Goal: Task Accomplishment & Management: Manage account settings

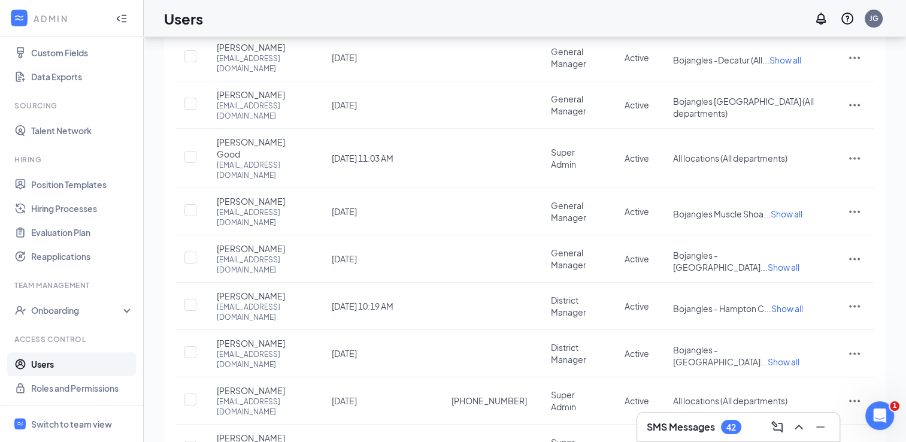
scroll to position [157, 0]
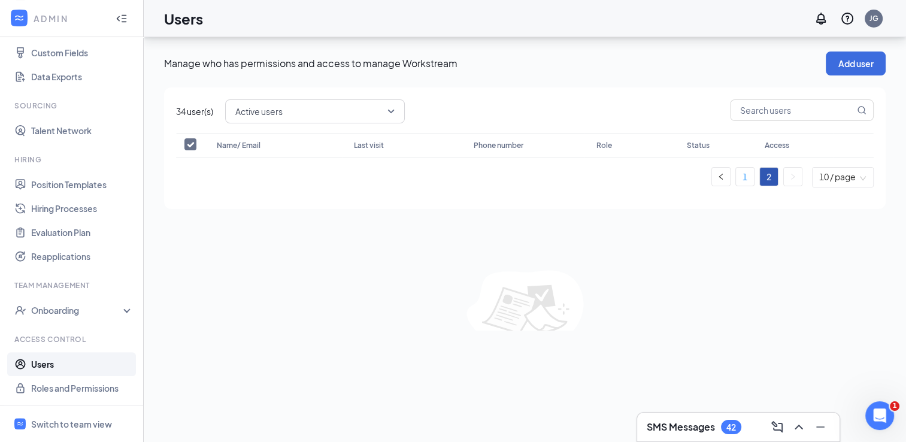
scroll to position [0, 0]
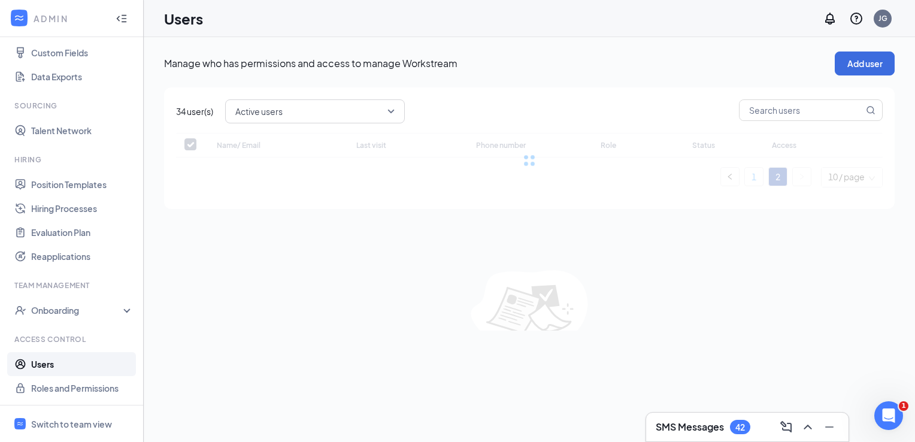
checkbox input "false"
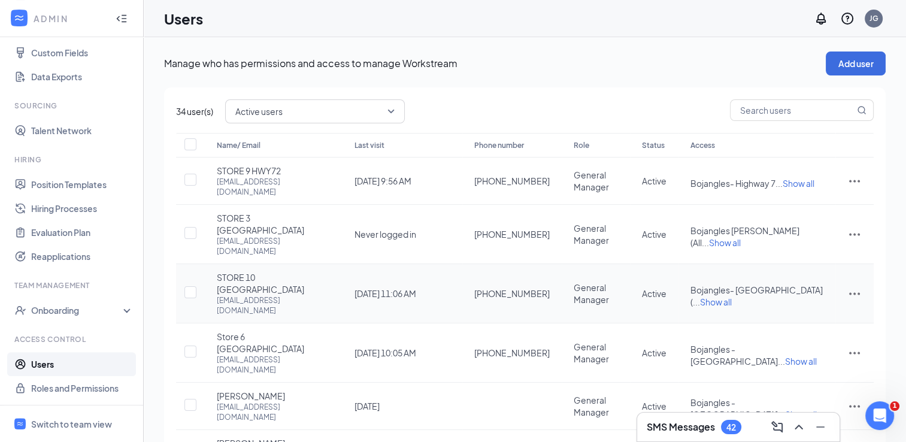
click at [856, 286] on icon "ActionsIcon" at bounding box center [854, 293] width 14 height 14
click at [810, 291] on span "Edit user" at bounding box center [794, 291] width 34 height 11
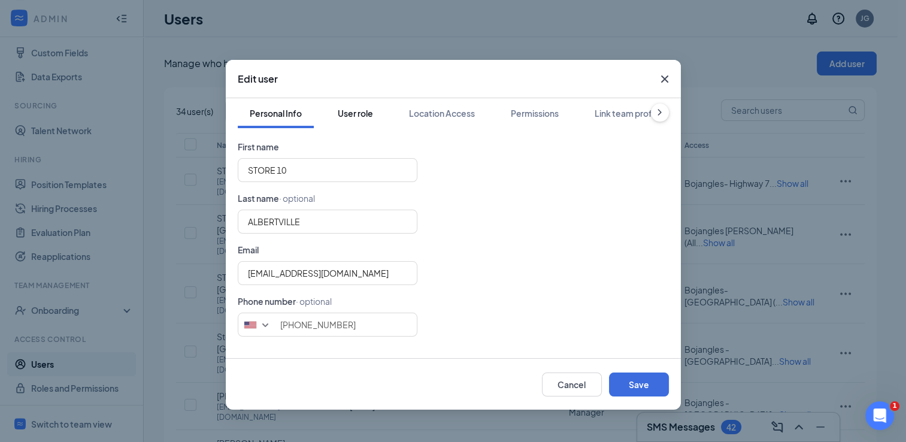
click at [359, 110] on div "User role" at bounding box center [355, 113] width 35 height 12
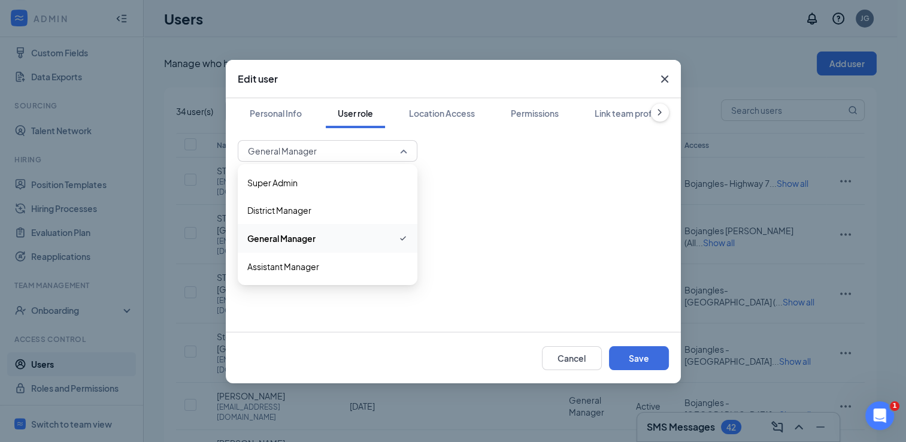
click at [405, 153] on span "General Manager" at bounding box center [327, 151] width 159 height 18
click at [297, 268] on span "Assistant Manager" at bounding box center [283, 266] width 72 height 13
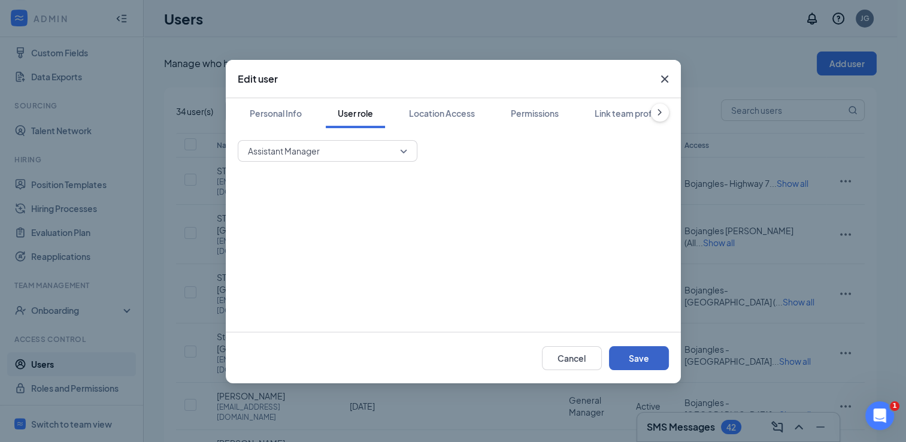
click at [637, 361] on button "Save" at bounding box center [639, 358] width 60 height 24
click at [644, 353] on button "Save" at bounding box center [639, 358] width 60 height 24
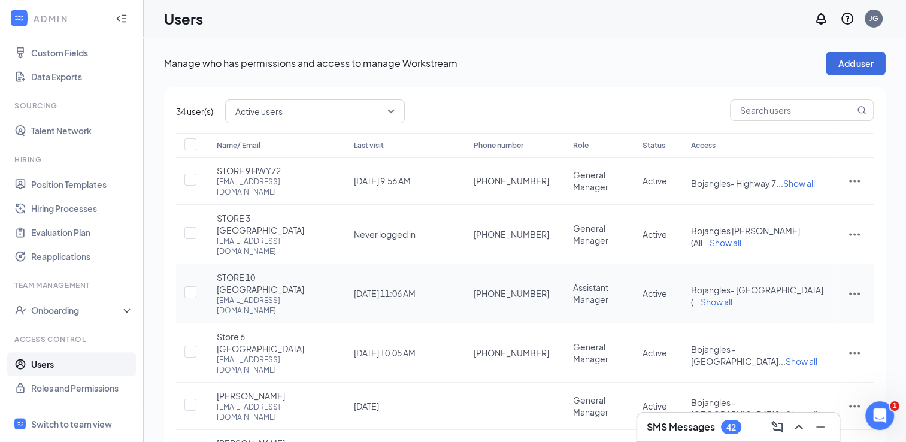
click at [855, 286] on icon "ActionsIcon" at bounding box center [854, 293] width 14 height 14
click at [803, 292] on span "Edit user" at bounding box center [794, 291] width 34 height 11
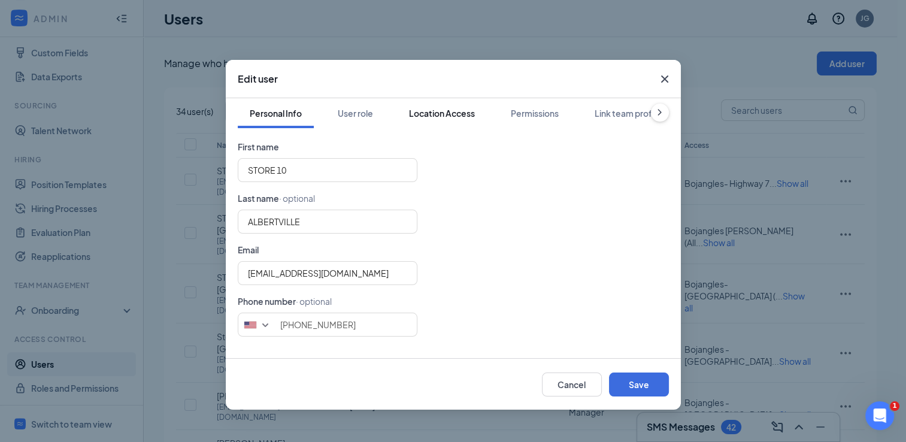
click at [468, 111] on div "Location Access" at bounding box center [442, 113] width 66 height 12
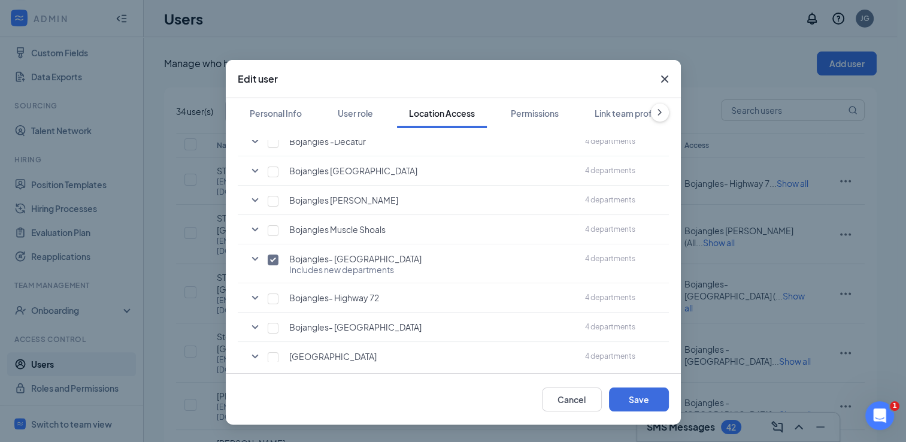
scroll to position [227, 0]
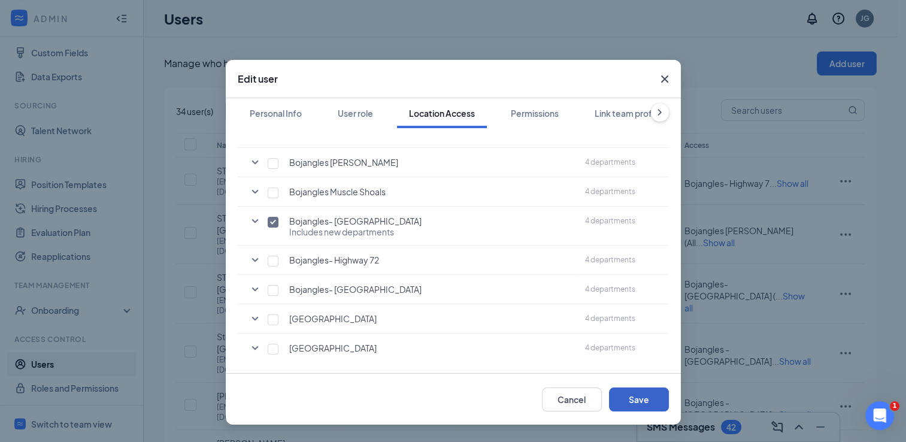
click at [642, 403] on button "Save" at bounding box center [639, 399] width 60 height 24
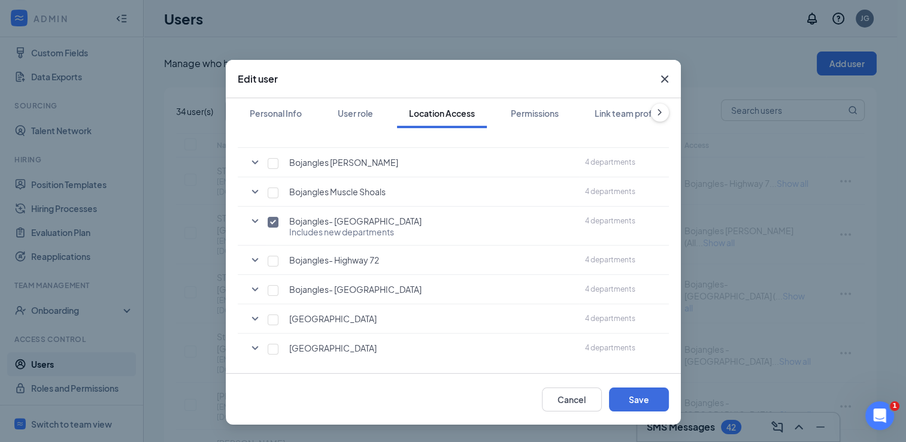
click at [667, 80] on icon "Cross" at bounding box center [665, 79] width 14 height 14
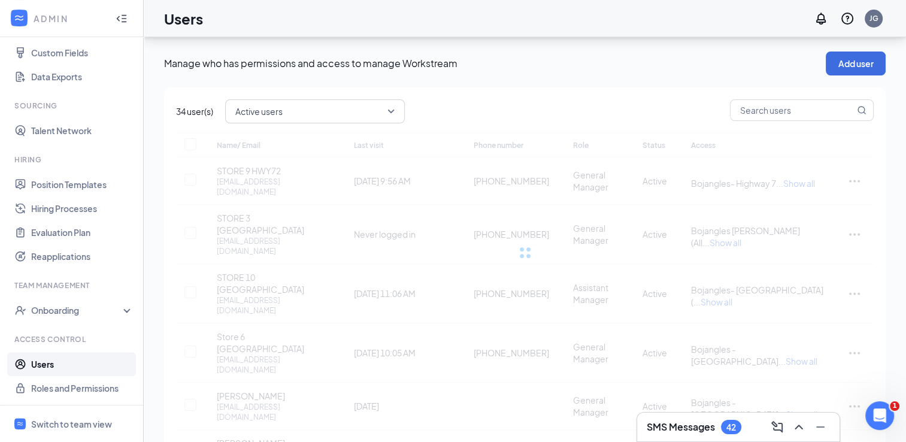
scroll to position [216, 0]
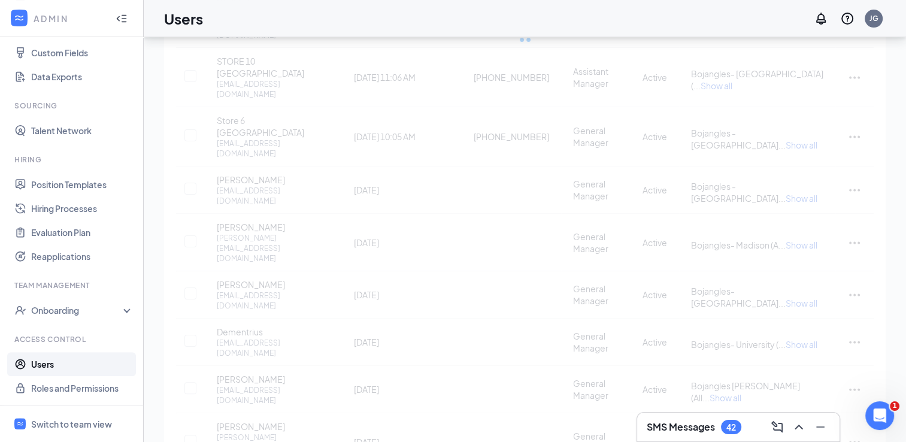
click at [767, 394] on div "Name/ Email Last visit Phone number Role Status Access STORE 9 HWY72 [EMAIL_ADD…" at bounding box center [525, 209] width 698 height 584
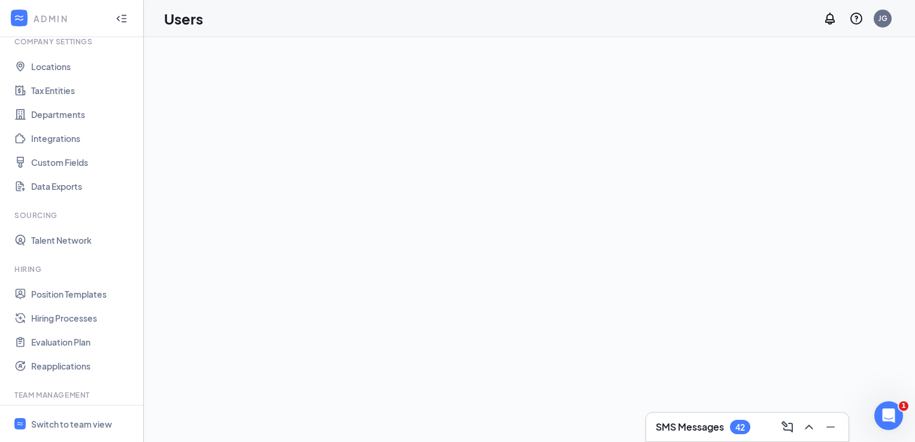
scroll to position [0, 0]
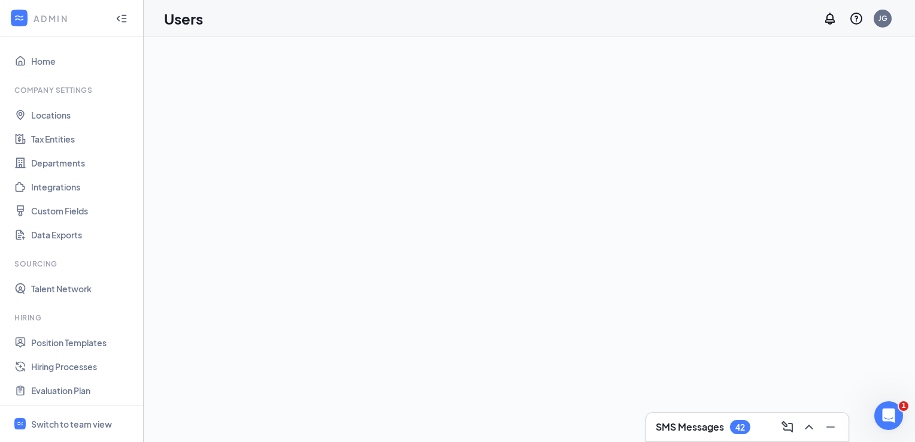
click at [773, 280] on div at bounding box center [529, 239] width 771 height 405
click at [674, 331] on div at bounding box center [529, 239] width 771 height 405
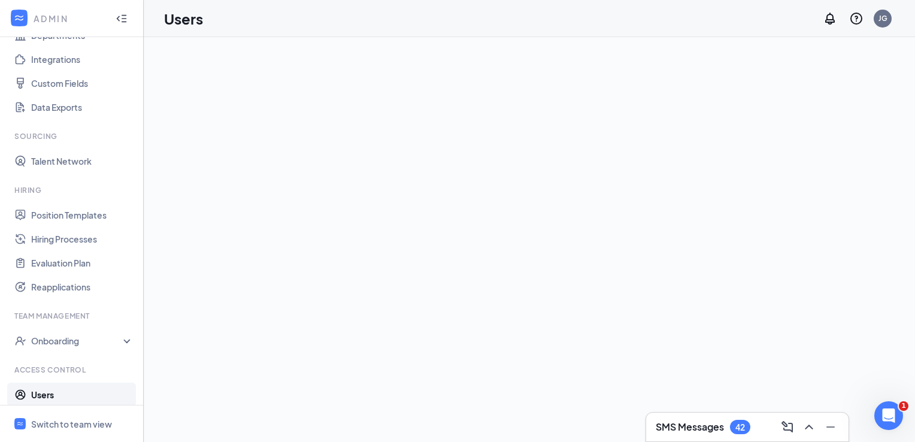
scroll to position [158, 0]
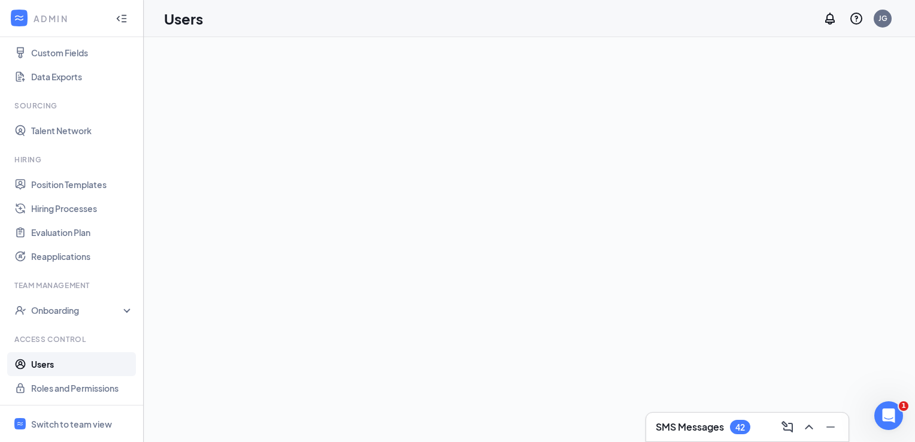
click at [65, 366] on link "Users" at bounding box center [82, 364] width 102 height 24
click at [90, 422] on div "Switch to team view" at bounding box center [71, 424] width 81 height 12
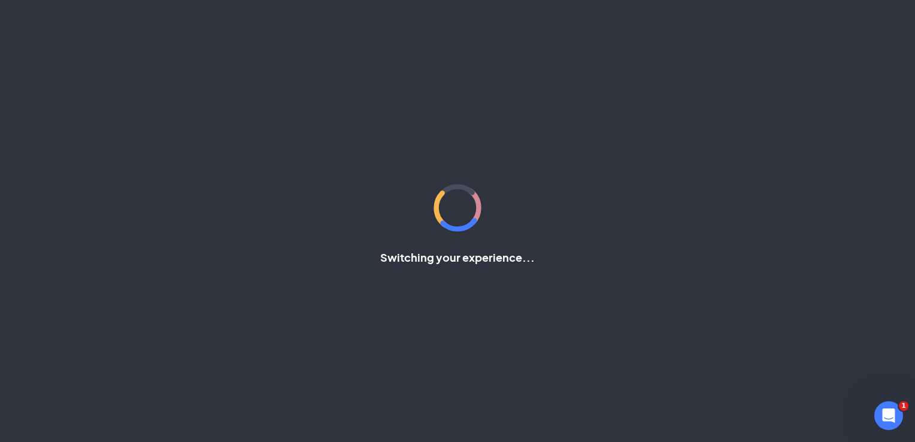
scroll to position [50, 0]
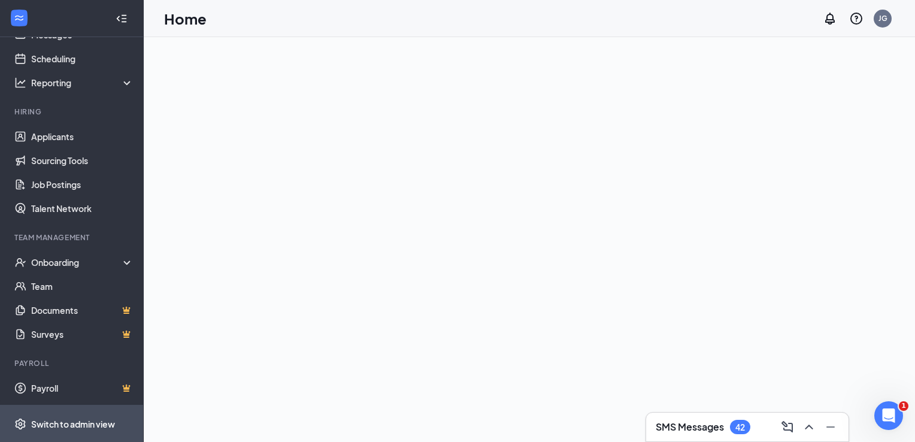
click at [90, 422] on div "Switch to admin view" at bounding box center [73, 424] width 84 height 12
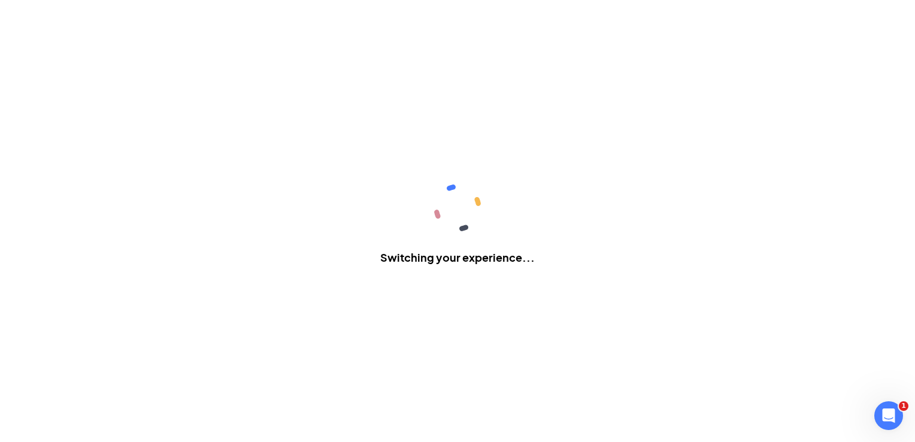
scroll to position [158, 0]
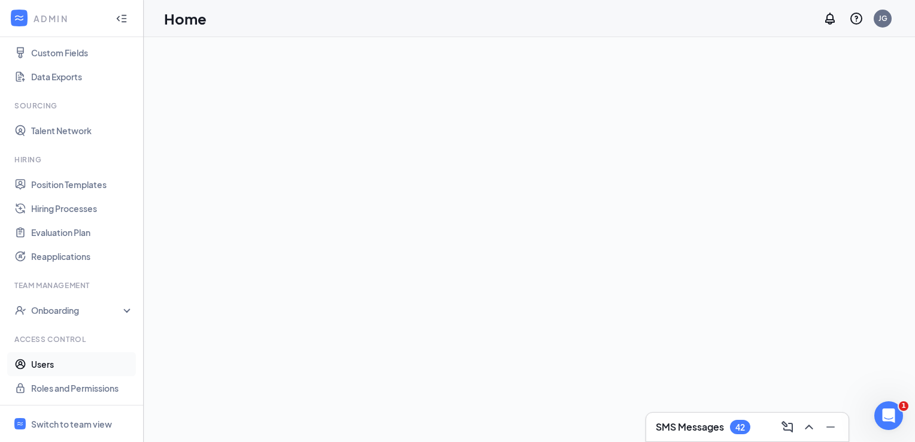
click at [40, 362] on link "Users" at bounding box center [82, 364] width 102 height 24
click at [50, 386] on link "Roles and Permissions" at bounding box center [82, 388] width 102 height 24
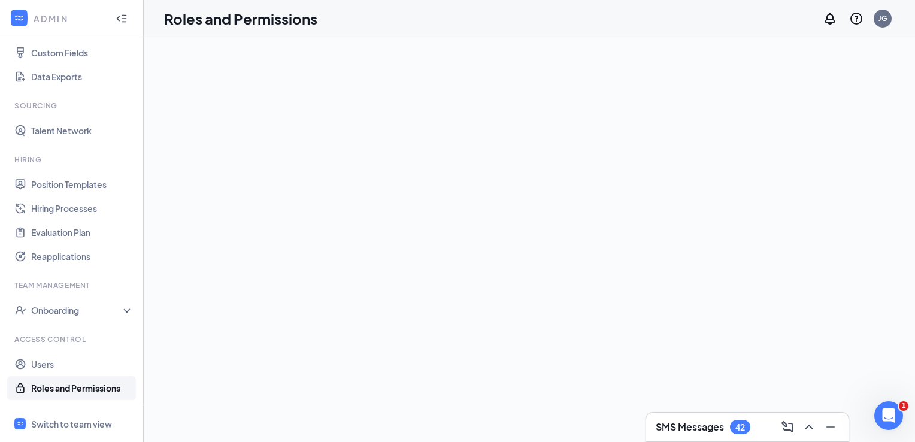
click at [50, 386] on link "Roles and Permissions" at bounding box center [82, 388] width 102 height 24
click at [44, 358] on link "Users" at bounding box center [82, 364] width 102 height 24
